Goal: Task Accomplishment & Management: Manage account settings

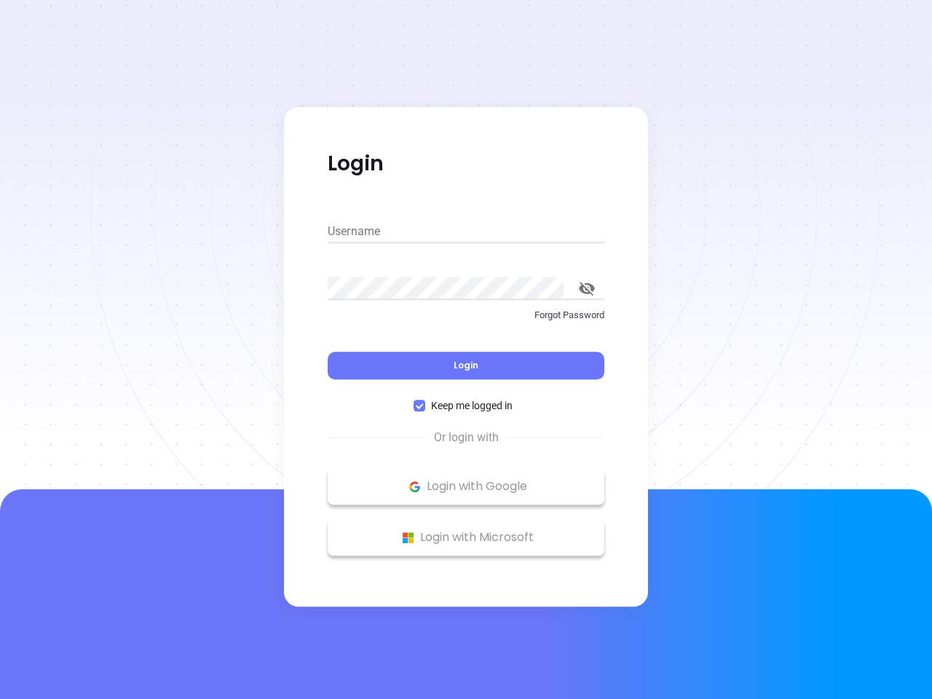
click at [466, 349] on div "Login" at bounding box center [466, 356] width 277 height 45
click at [466, 232] on input "Username" at bounding box center [466, 231] width 277 height 23
click at [587, 288] on icon "toggle password visibility" at bounding box center [587, 289] width 16 height 14
click at [466, 365] on span "Login" at bounding box center [466, 365] width 25 height 12
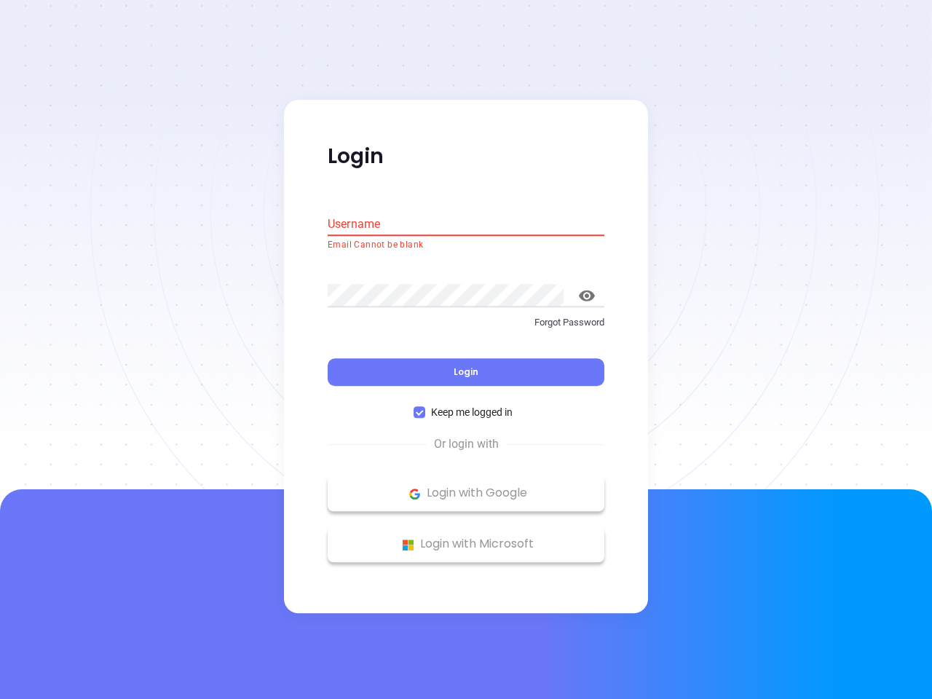
click at [466, 405] on span "Keep me logged in" at bounding box center [471, 413] width 93 height 16
click at [425, 407] on input "Keep me logged in" at bounding box center [420, 413] width 12 height 12
checkbox input "false"
click at [466, 486] on p "Login with Google" at bounding box center [466, 494] width 262 height 22
click at [466, 537] on p "Login with Microsoft" at bounding box center [466, 545] width 262 height 22
